Goal: Navigation & Orientation: Find specific page/section

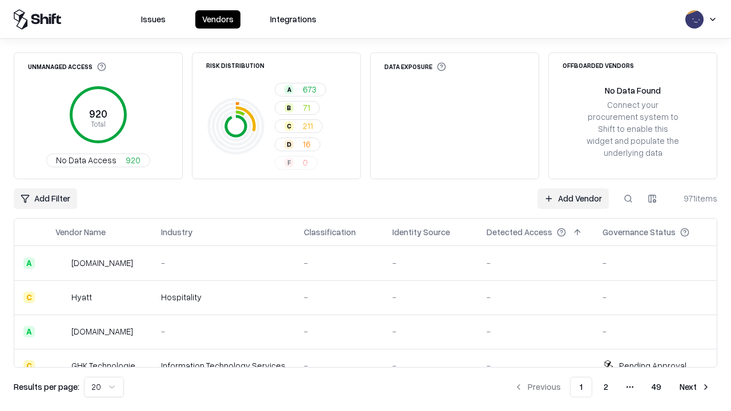
click at [104, 387] on html "Issues Vendors Integrations Unmanaged Access 920 Total No Data Access 920 Risk …" at bounding box center [365, 205] width 731 height 411
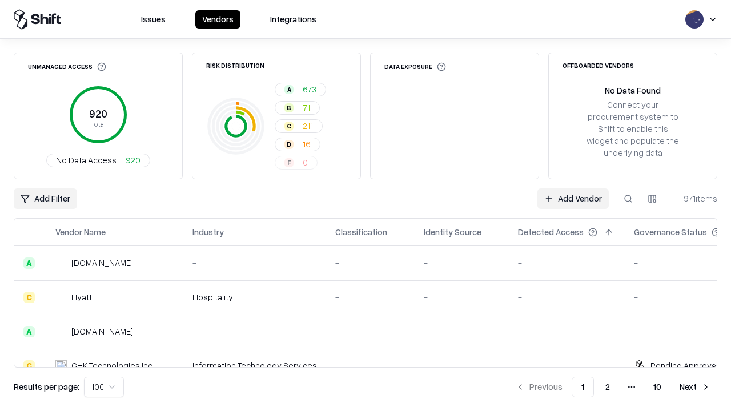
click at [695, 387] on button "Next" at bounding box center [695, 387] width 45 height 21
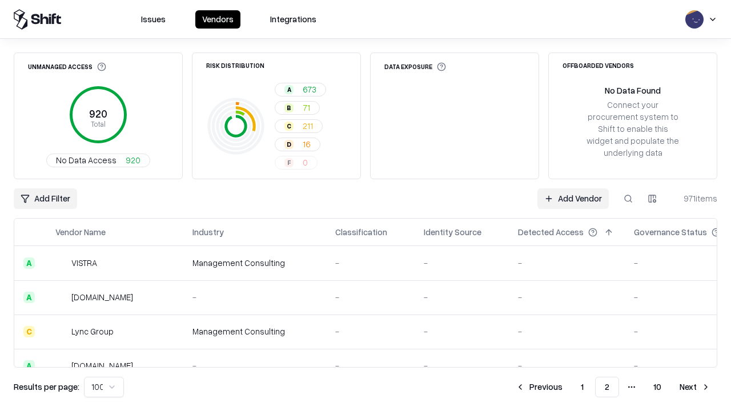
click at [695, 387] on button "Next" at bounding box center [695, 387] width 45 height 21
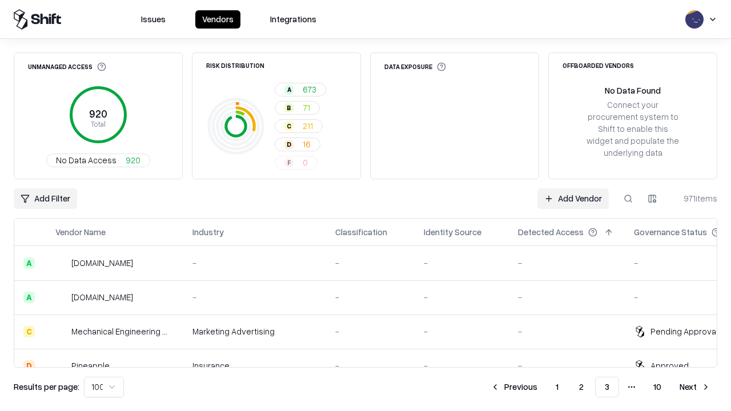
click at [695, 387] on button "Next" at bounding box center [695, 387] width 45 height 21
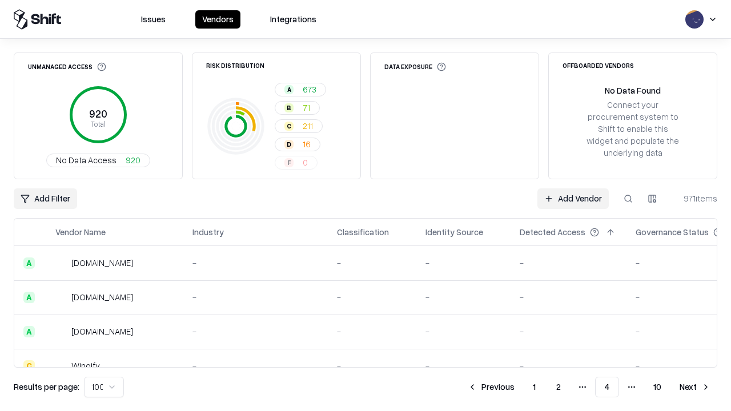
click at [695, 387] on button "Next" at bounding box center [695, 387] width 45 height 21
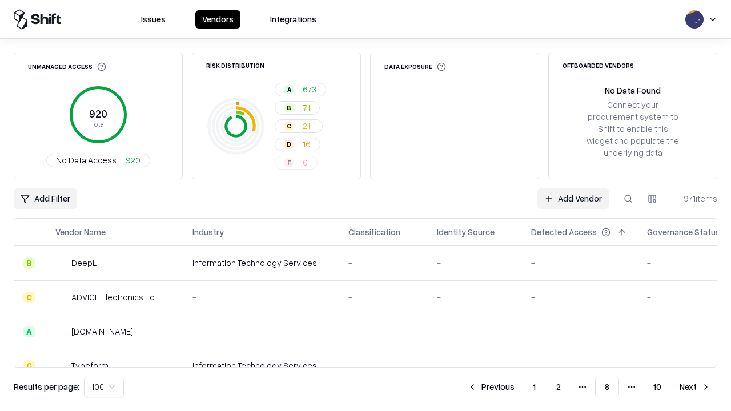
click at [695, 387] on button "Next" at bounding box center [695, 387] width 45 height 21
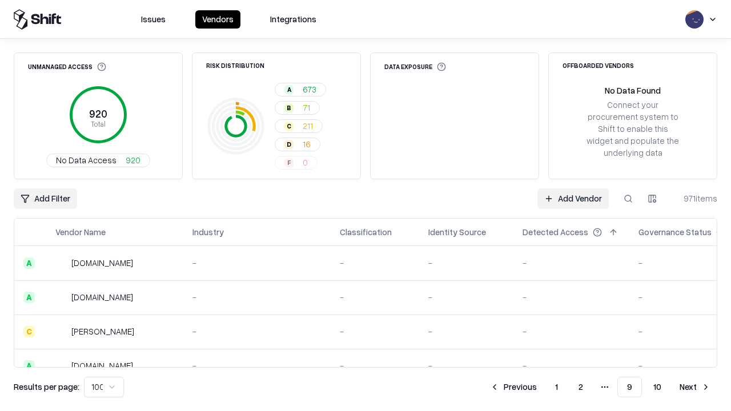
click at [695, 387] on button "Next" at bounding box center [695, 387] width 45 height 21
click at [539, 387] on button "Previous" at bounding box center [539, 387] width 61 height 21
click at [513, 387] on button "Previous" at bounding box center [513, 387] width 61 height 21
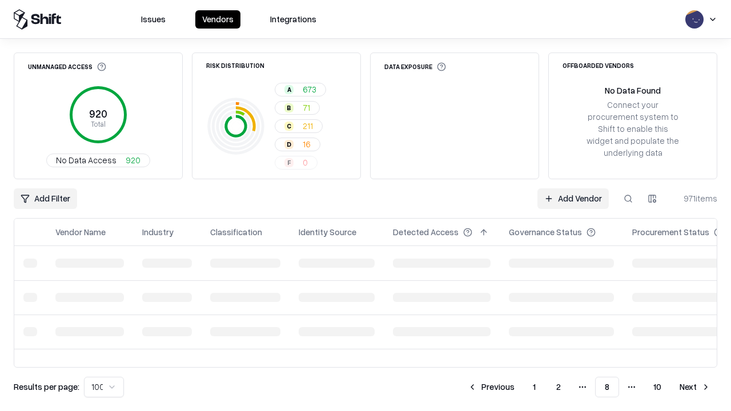
click at [491, 387] on button "Previous" at bounding box center [491, 387] width 61 height 21
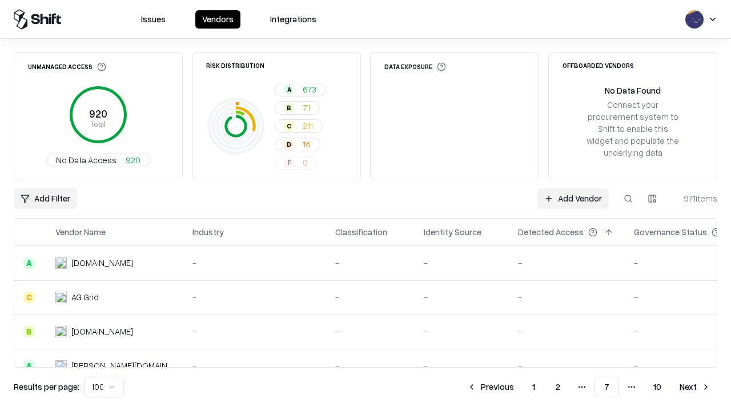
click at [491, 387] on button "Previous" at bounding box center [490, 387] width 61 height 21
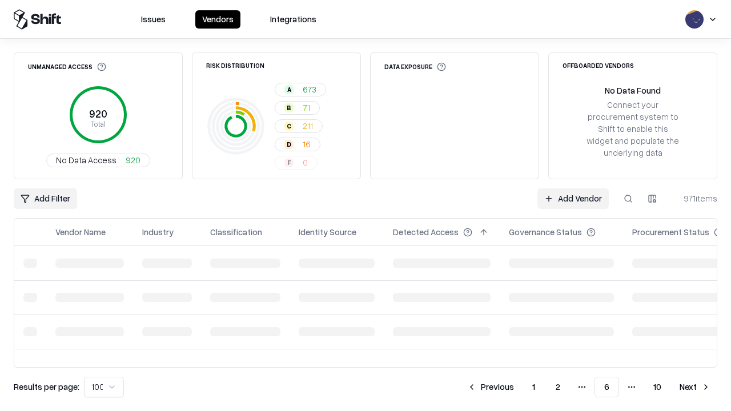
click at [491, 387] on button "Previous" at bounding box center [490, 387] width 61 height 21
